Goal: Information Seeking & Learning: Learn about a topic

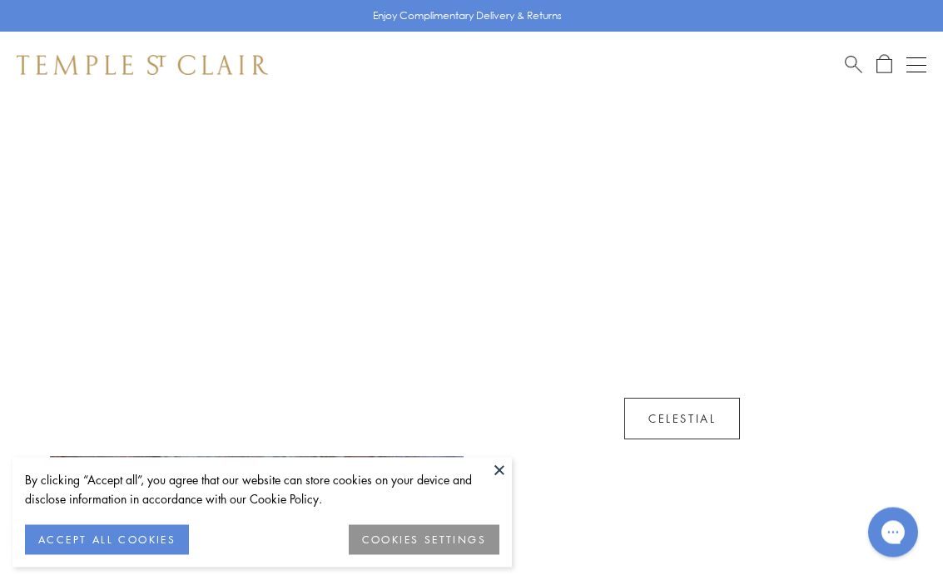
scroll to position [930, 0]
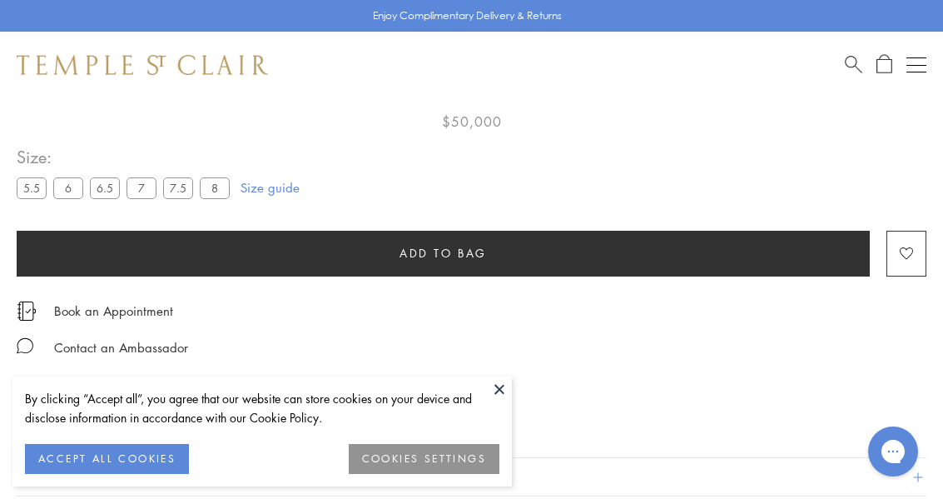
scroll to position [98, 0]
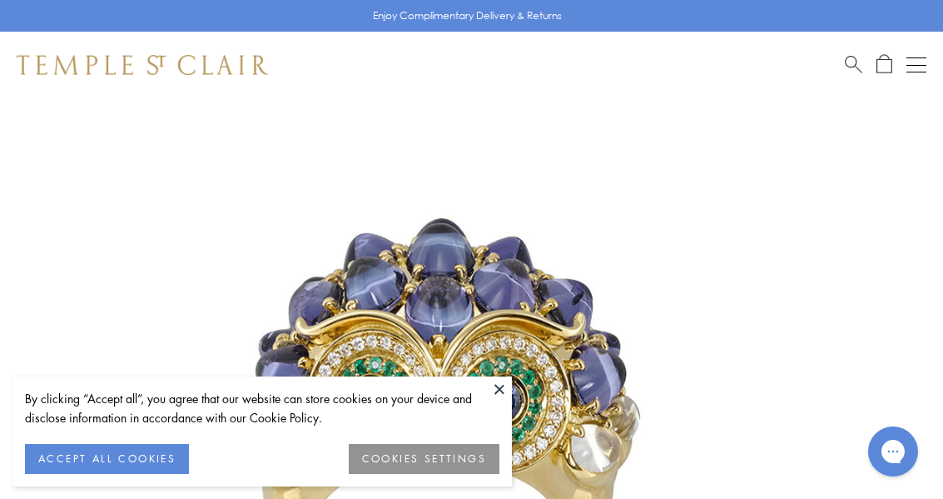
click at [465, 455] on button "COOKIES SETTINGS" at bounding box center [424, 459] width 151 height 30
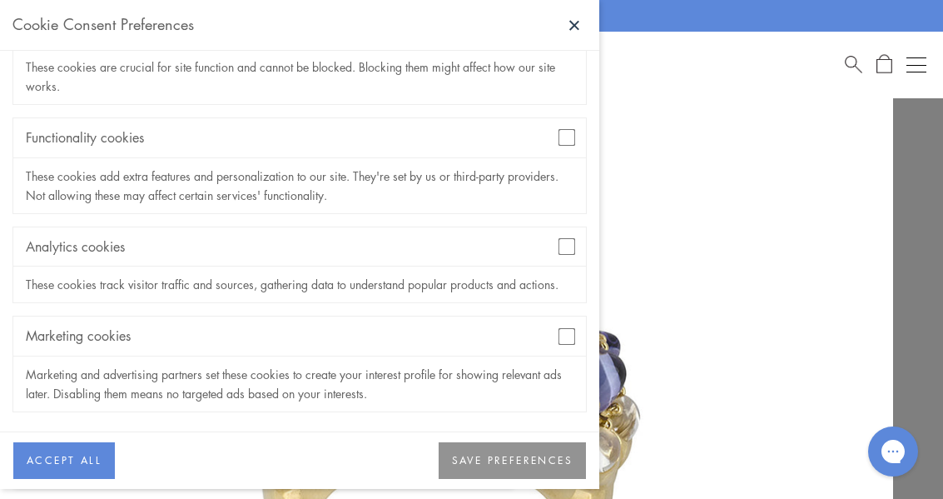
scroll to position [149, 0]
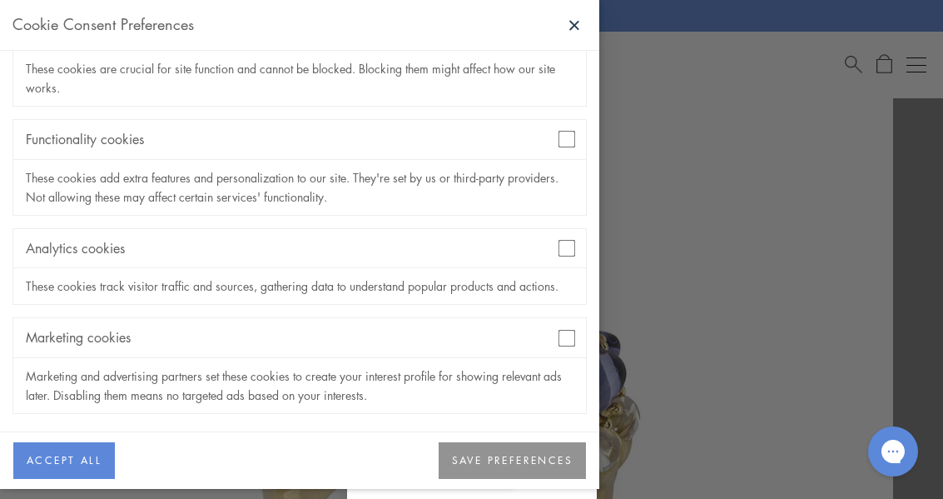
click at [531, 461] on button "SAVE PREFERENCES" at bounding box center [512, 460] width 147 height 37
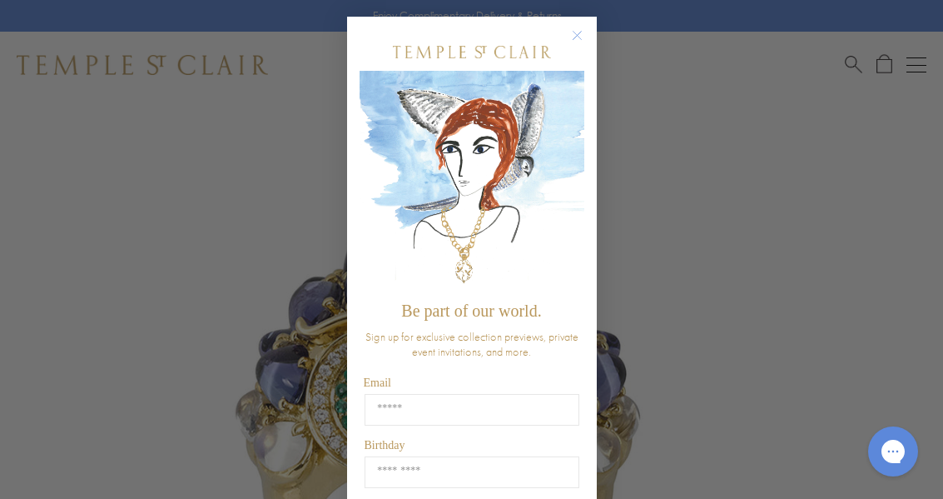
click at [594, 39] on button "Close dialog" at bounding box center [585, 43] width 21 height 21
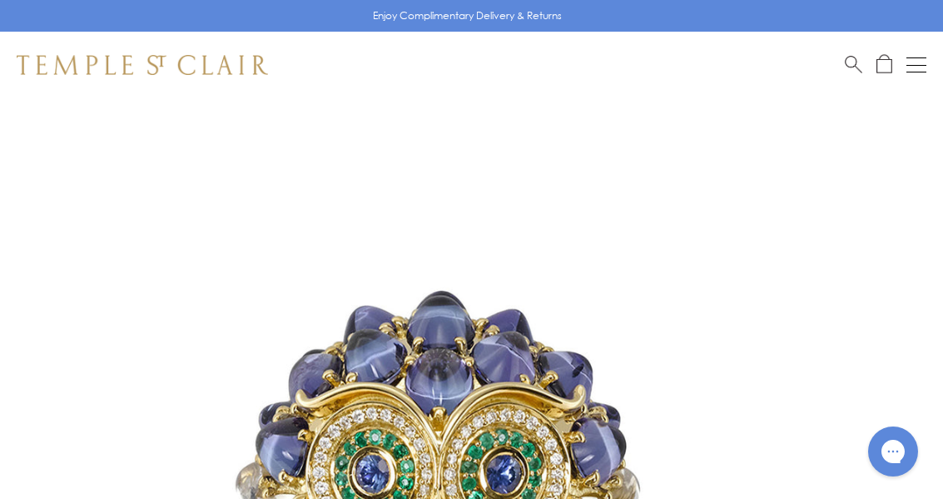
scroll to position [0, 0]
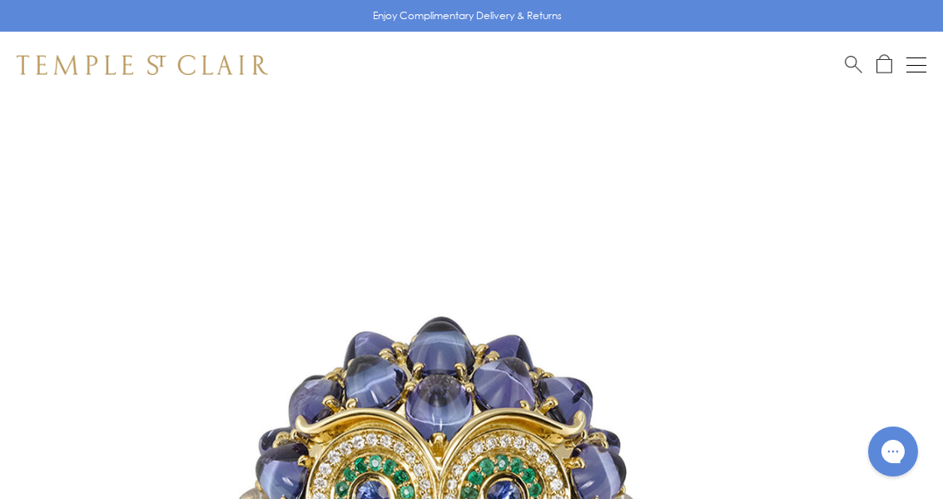
click at [923, 65] on div "Open navigation" at bounding box center [917, 65] width 20 height 1
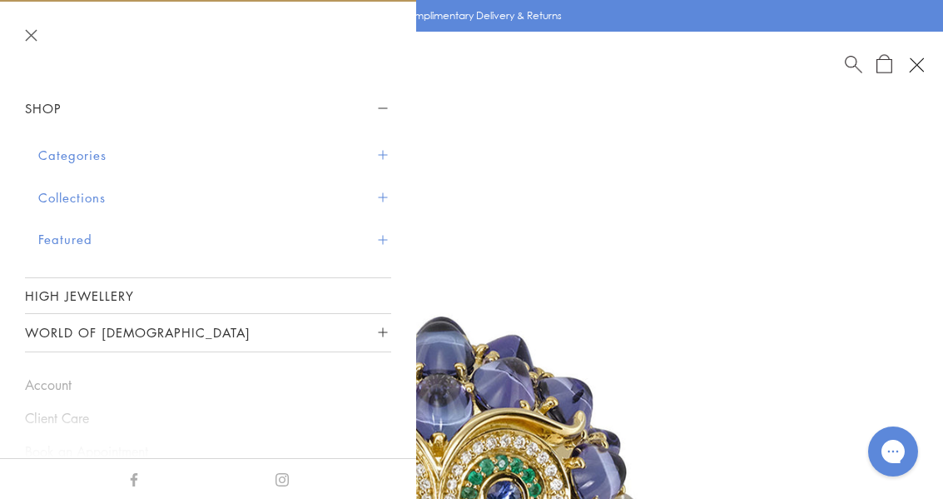
click at [70, 204] on button "Collections" at bounding box center [214, 198] width 353 height 42
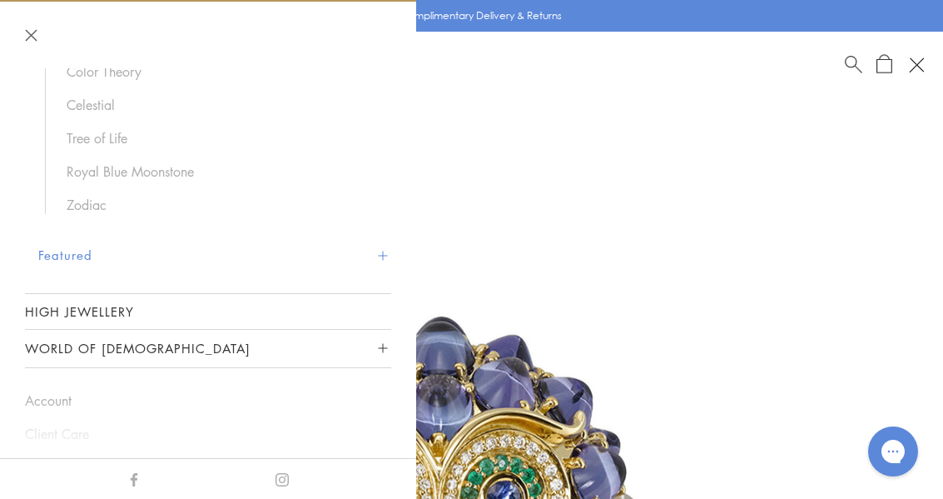
scroll to position [248, 0]
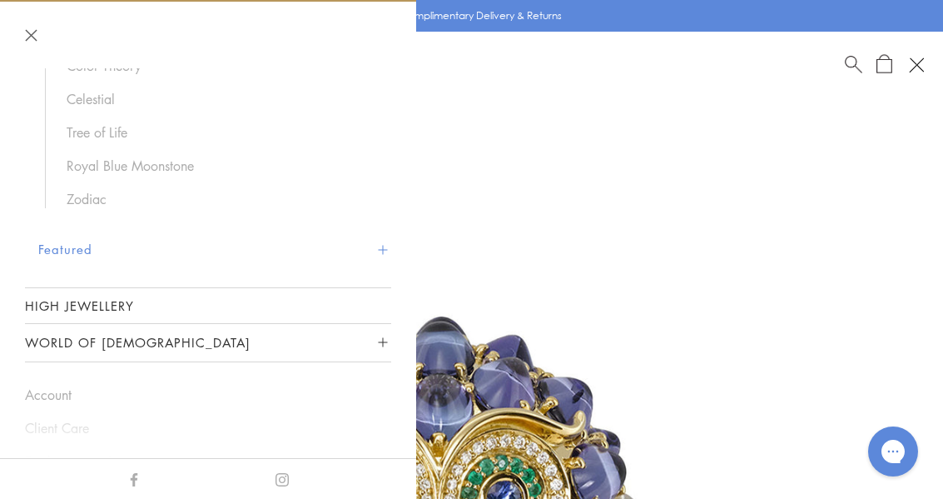
click at [92, 192] on link "Zodiac" at bounding box center [221, 199] width 308 height 18
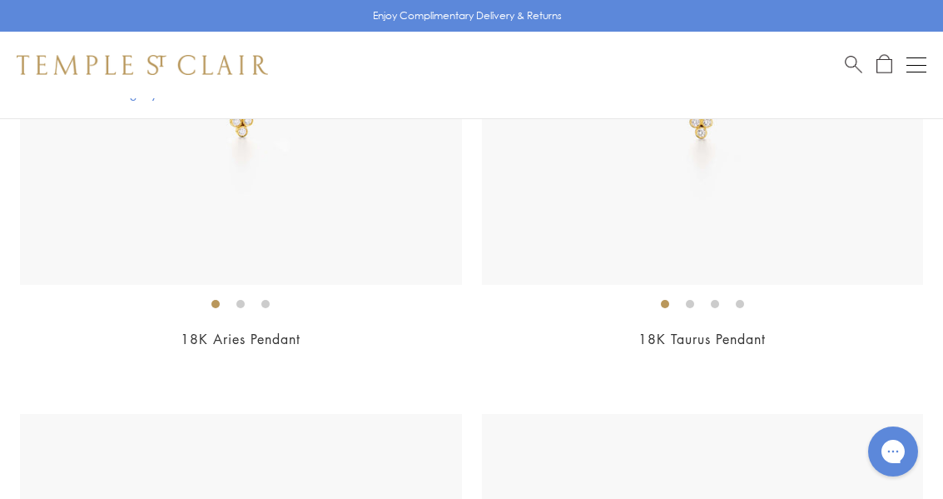
scroll to position [2348, 0]
click at [911, 62] on button "Open navigation" at bounding box center [917, 65] width 20 height 20
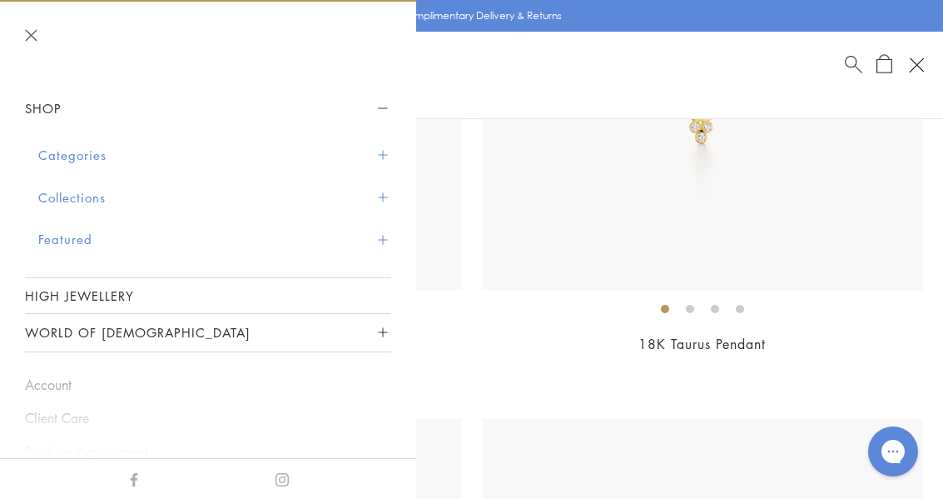
click at [53, 333] on button "World of [DEMOGRAPHIC_DATA]" at bounding box center [208, 332] width 366 height 37
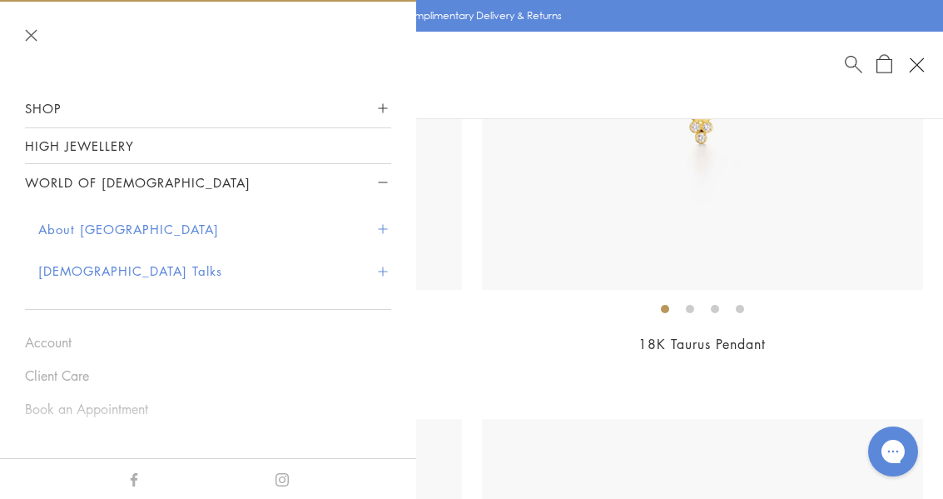
click at [60, 224] on button "About [GEOGRAPHIC_DATA]" at bounding box center [214, 229] width 353 height 42
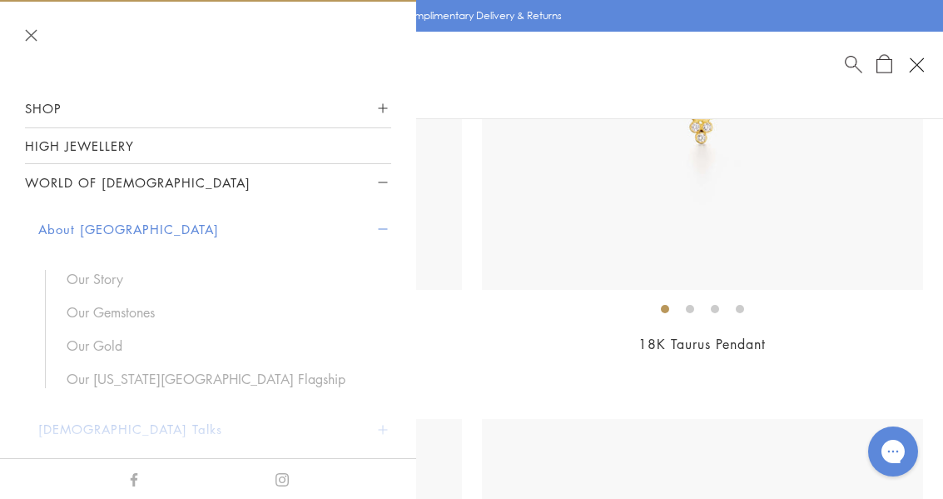
click at [88, 351] on link "Our Gold" at bounding box center [221, 345] width 308 height 18
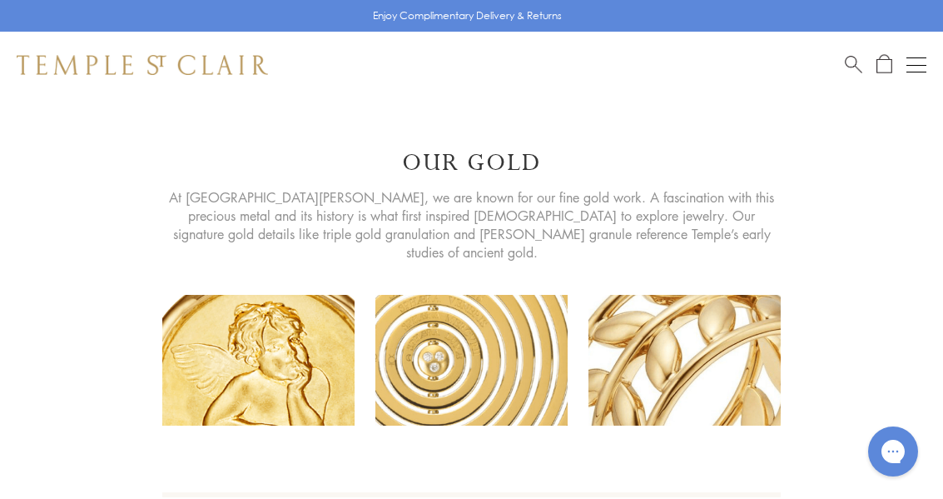
click at [923, 55] on button "Open navigation" at bounding box center [917, 65] width 20 height 20
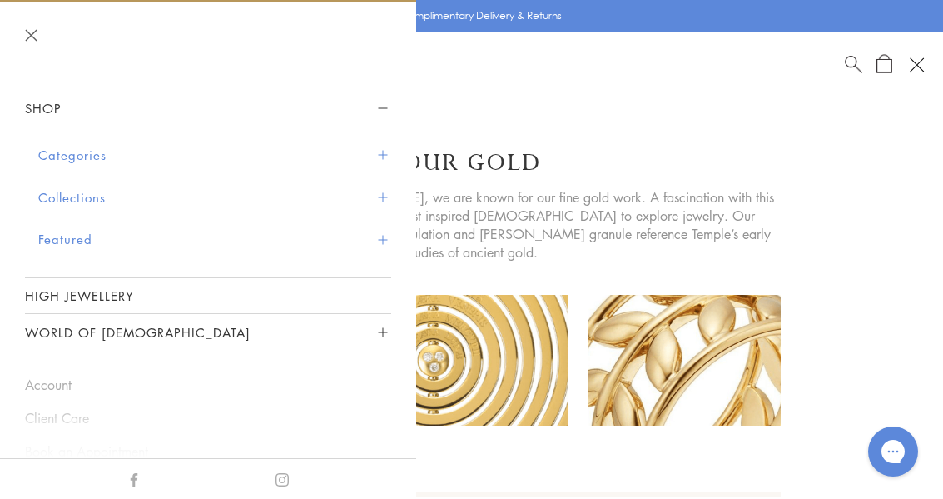
click at [56, 155] on button "Categories" at bounding box center [214, 155] width 353 height 42
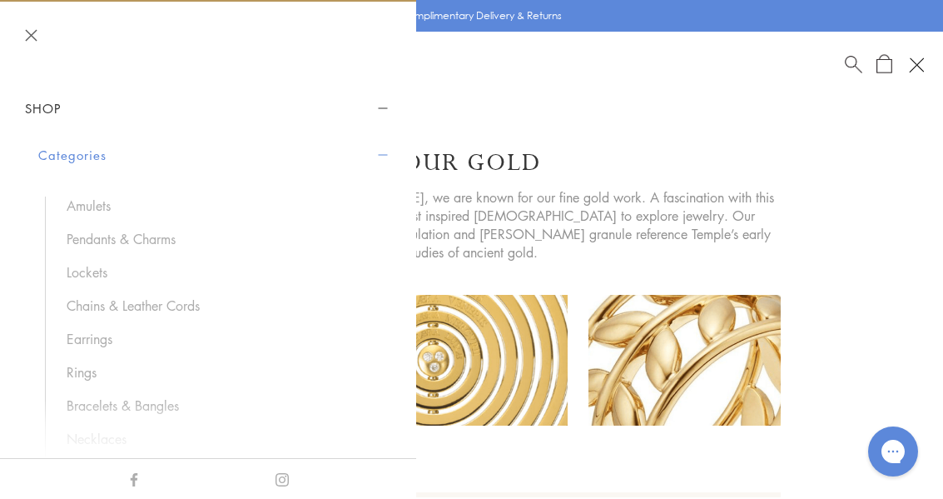
click at [90, 201] on link "Amulets" at bounding box center [221, 205] width 308 height 18
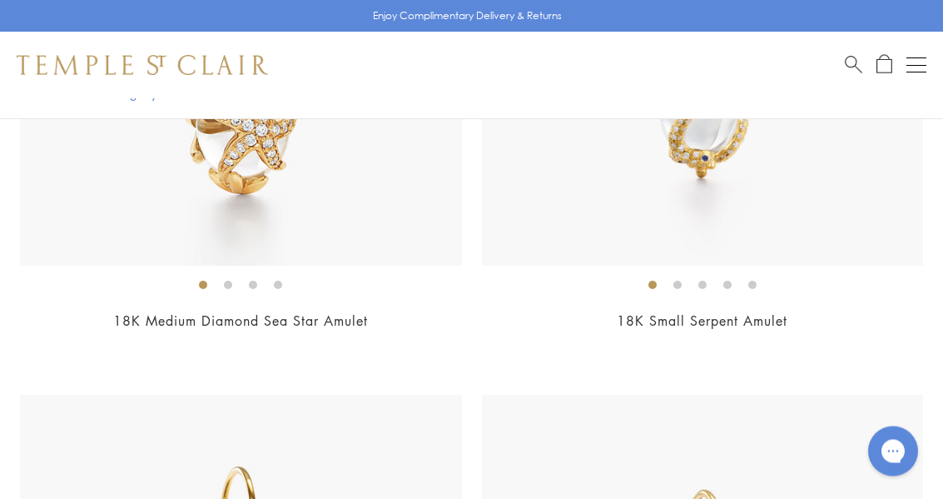
scroll to position [16068, 0]
click at [926, 57] on button "Open navigation" at bounding box center [917, 65] width 20 height 20
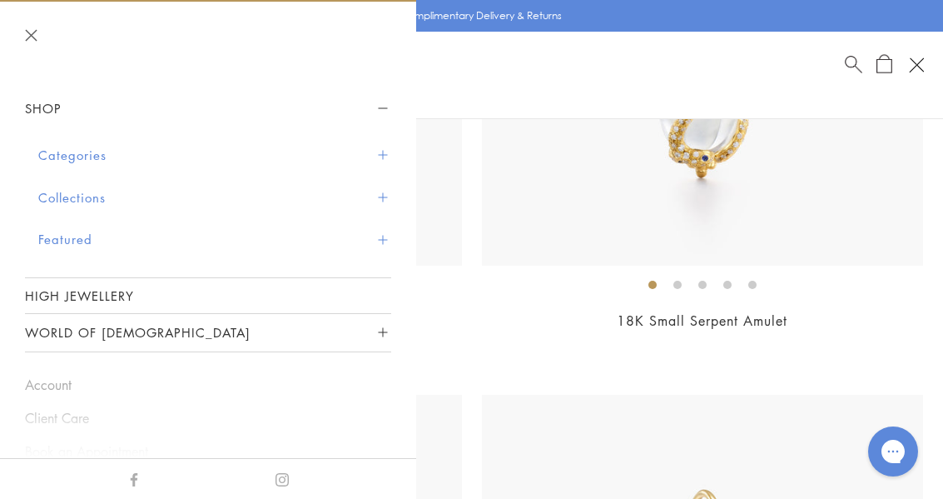
click at [64, 155] on button "Categories" at bounding box center [214, 155] width 353 height 42
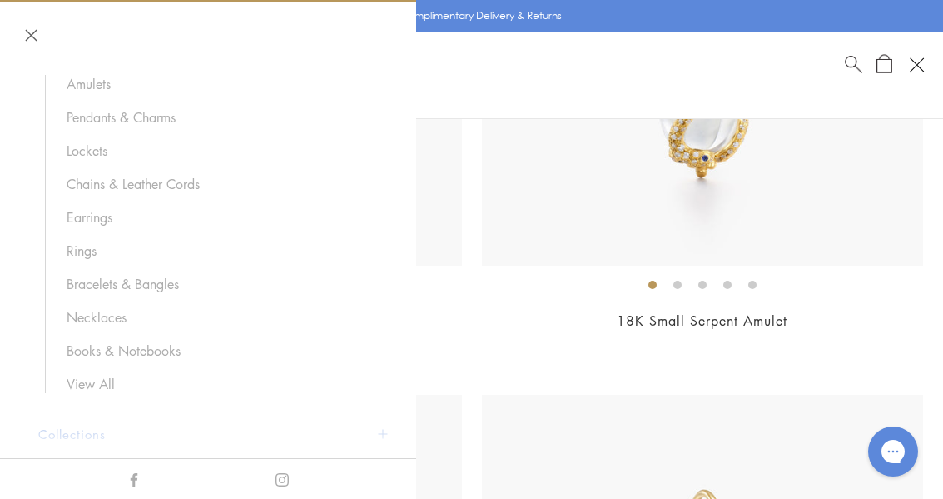
scroll to position [131, 0]
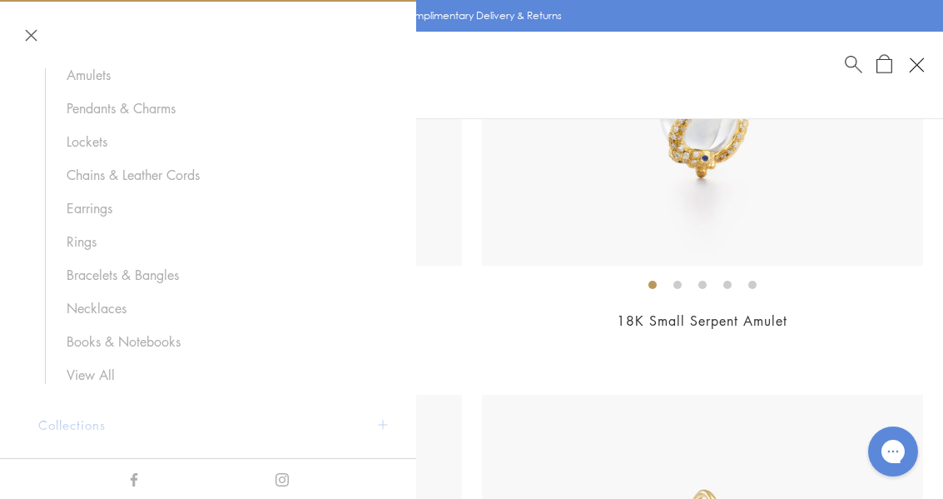
click at [88, 273] on link "Bracelets & Bangles" at bounding box center [221, 275] width 308 height 18
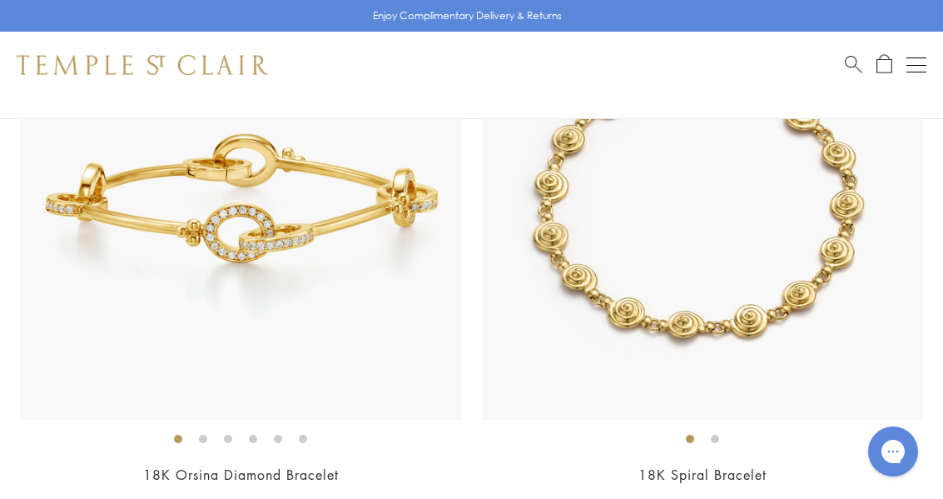
scroll to position [4881, 0]
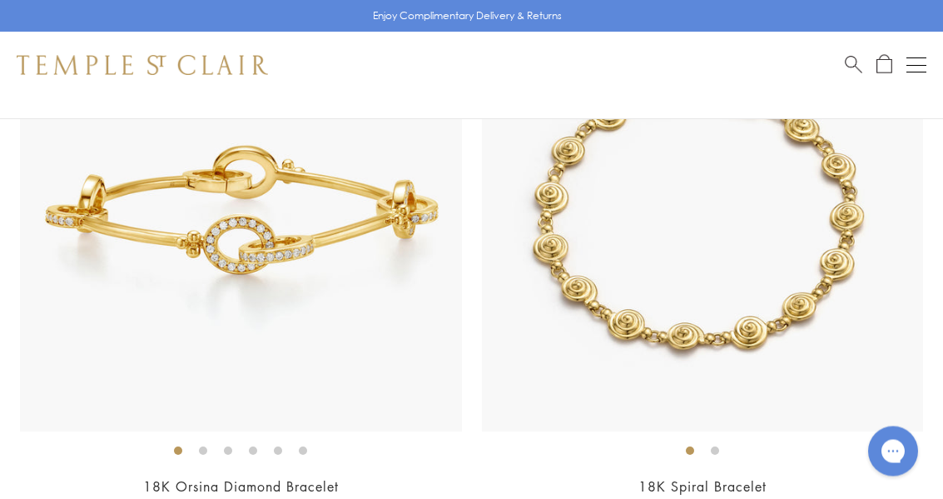
click at [838, 243] on img at bounding box center [703, 211] width 442 height 442
